Goal: Task Accomplishment & Management: Use online tool/utility

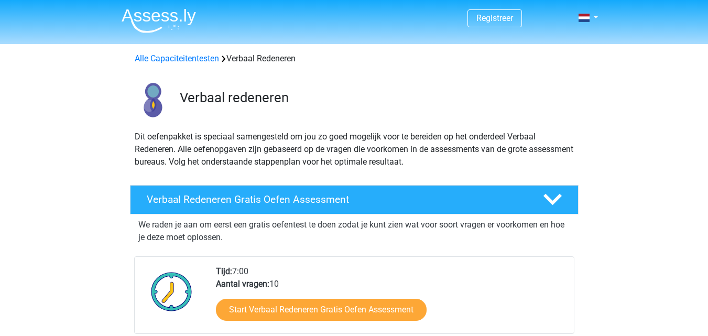
scroll to position [134, 0]
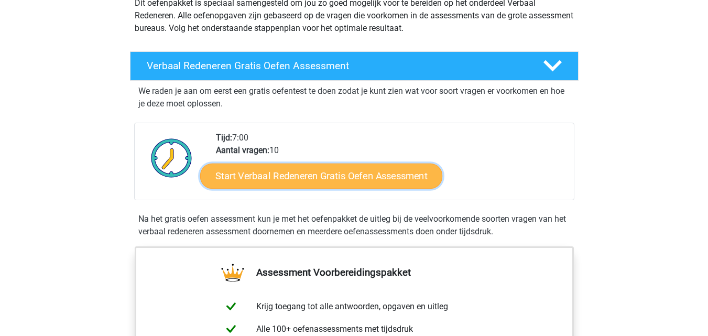
click at [331, 172] on link "Start Verbaal Redeneren Gratis Oefen Assessment" at bounding box center [321, 176] width 242 height 25
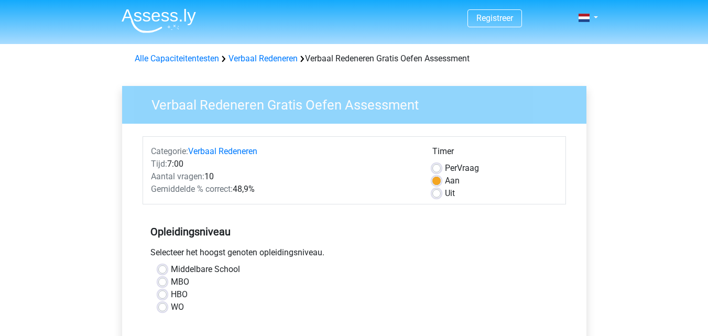
scroll to position [45, 0]
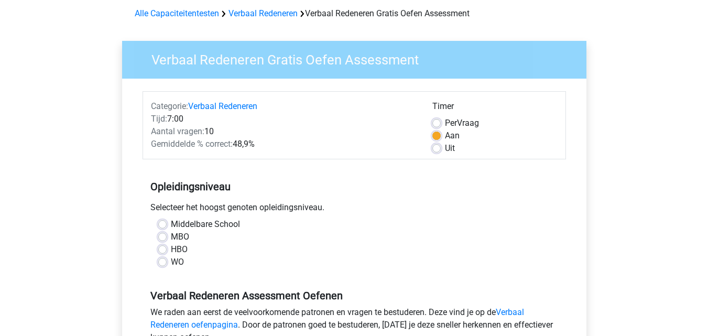
click at [171, 250] on label "HBO" at bounding box center [179, 249] width 17 height 13
click at [165, 250] on input "HBO" at bounding box center [162, 248] width 8 height 10
radio input "true"
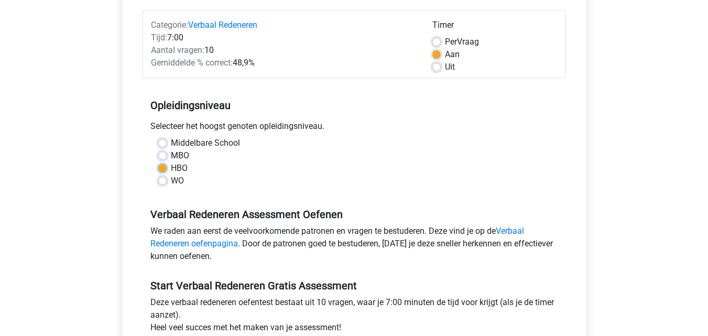
scroll to position [109, 0]
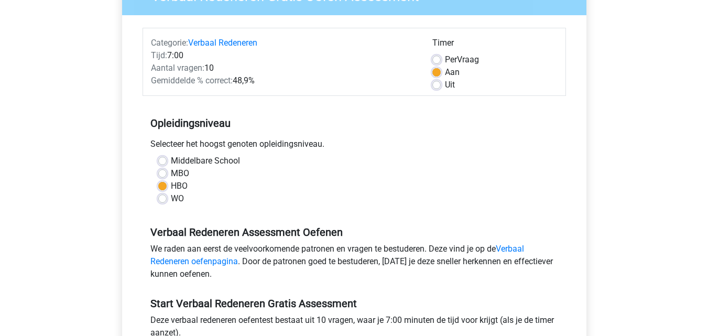
click at [445, 86] on label "Uit" at bounding box center [450, 85] width 10 height 13
click at [435, 86] on input "Uit" at bounding box center [436, 84] width 8 height 10
radio input "true"
click at [445, 71] on label "Aan" at bounding box center [452, 72] width 15 height 13
click at [435, 71] on input "Aan" at bounding box center [436, 71] width 8 height 10
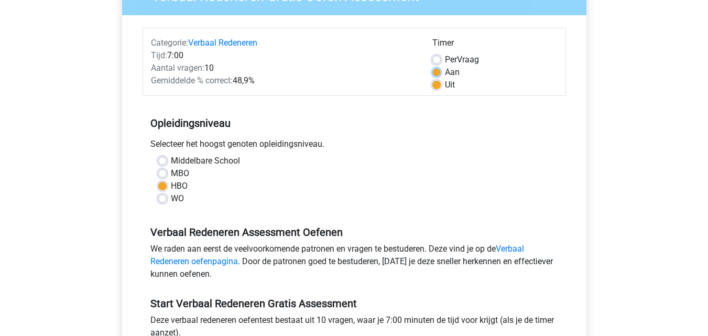
radio input "true"
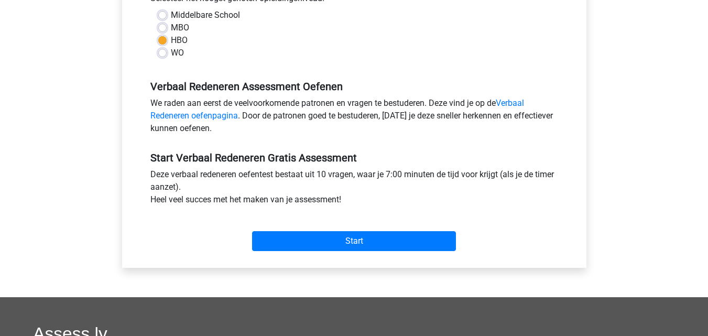
scroll to position [258, 0]
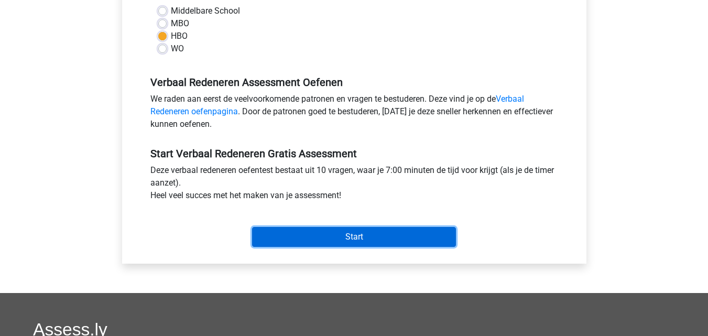
click at [347, 239] on input "Start" at bounding box center [354, 237] width 204 height 20
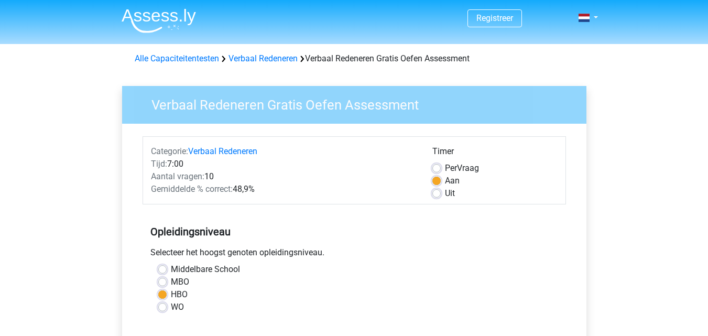
scroll to position [258, 0]
